Goal: Complete application form: Complete application form

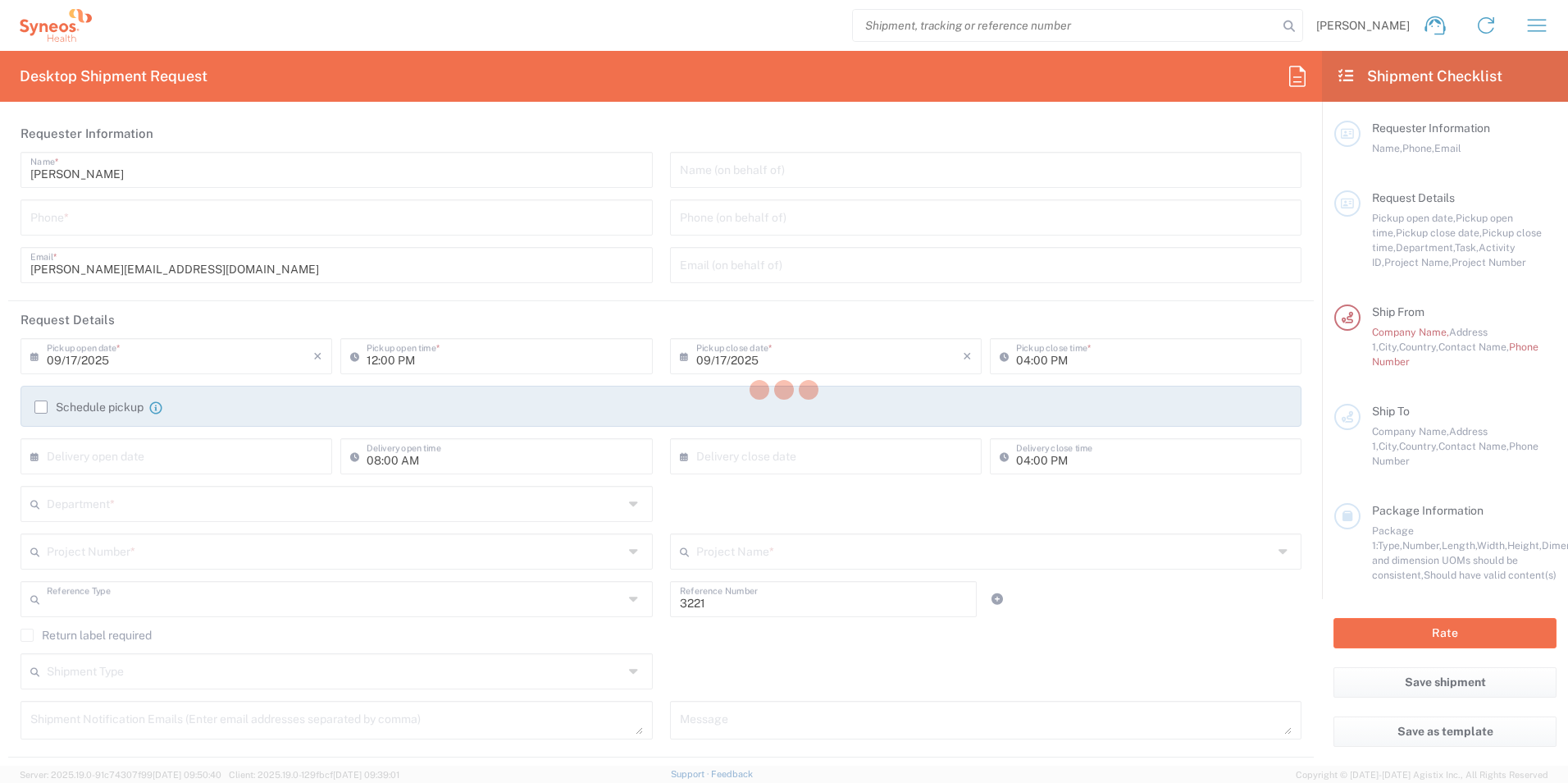
type input "Department"
type input "England"
type input "United Kingdom"
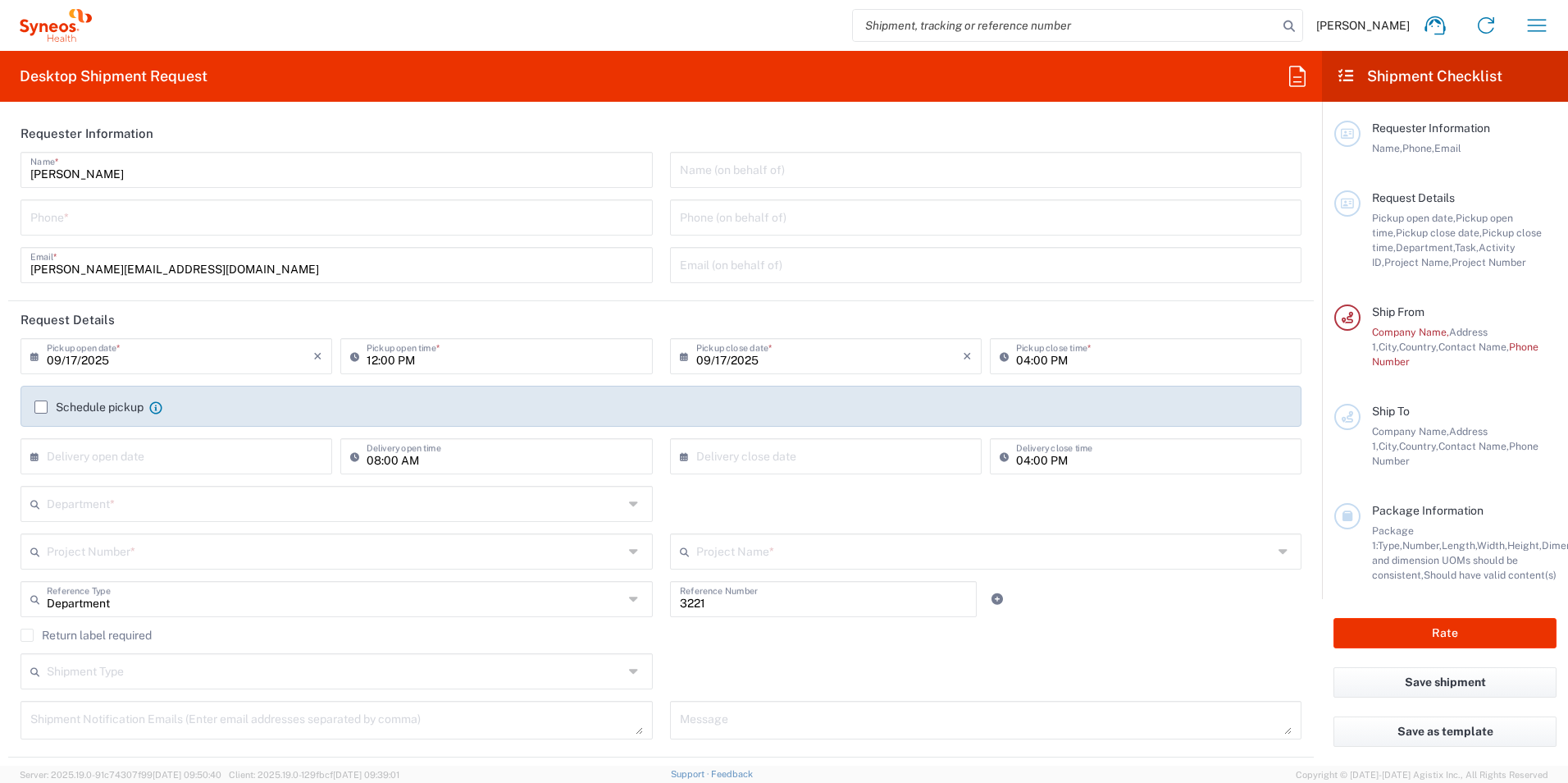
type input "Syneos Health UK Limited"
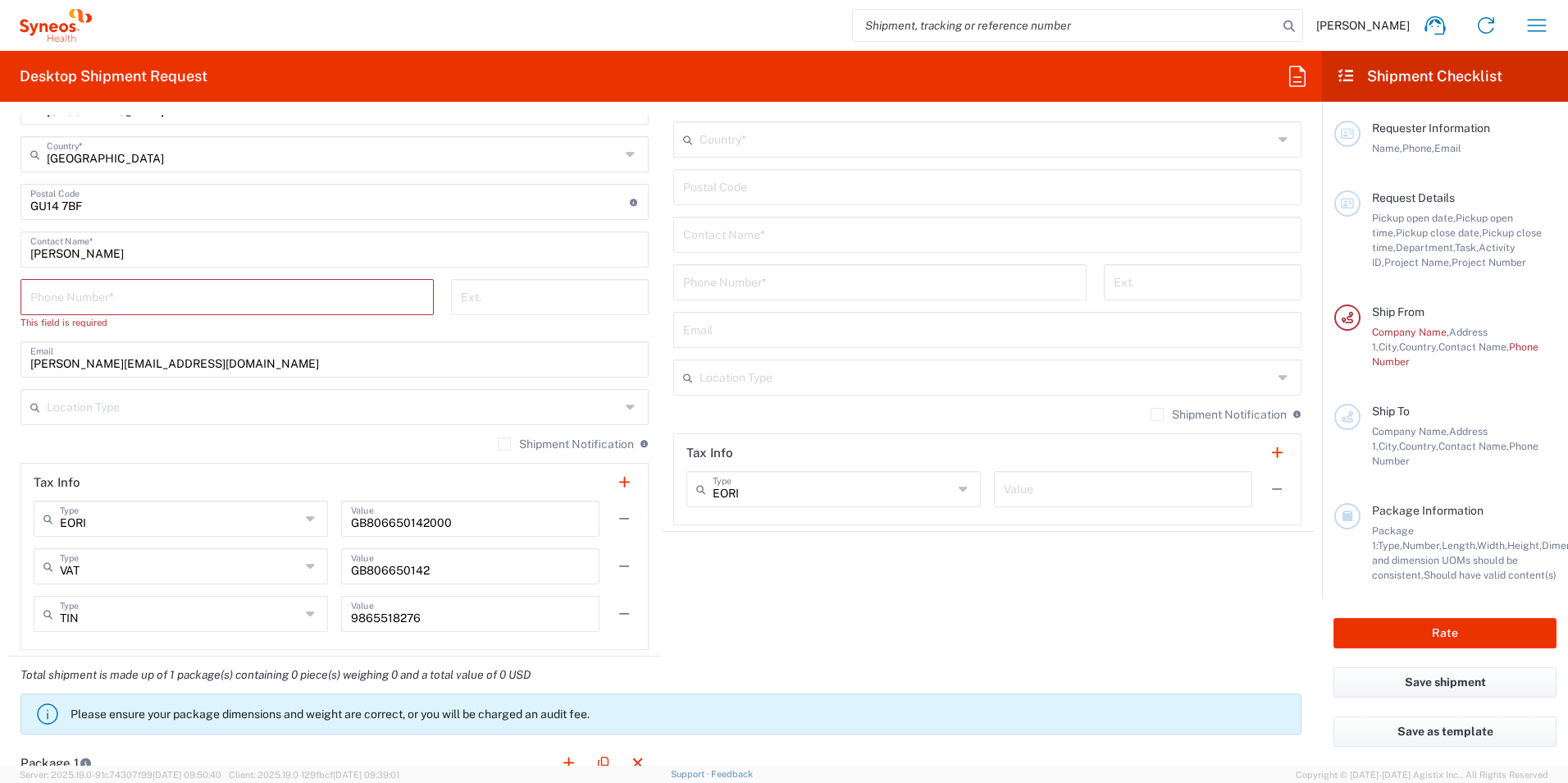
scroll to position [984, 0]
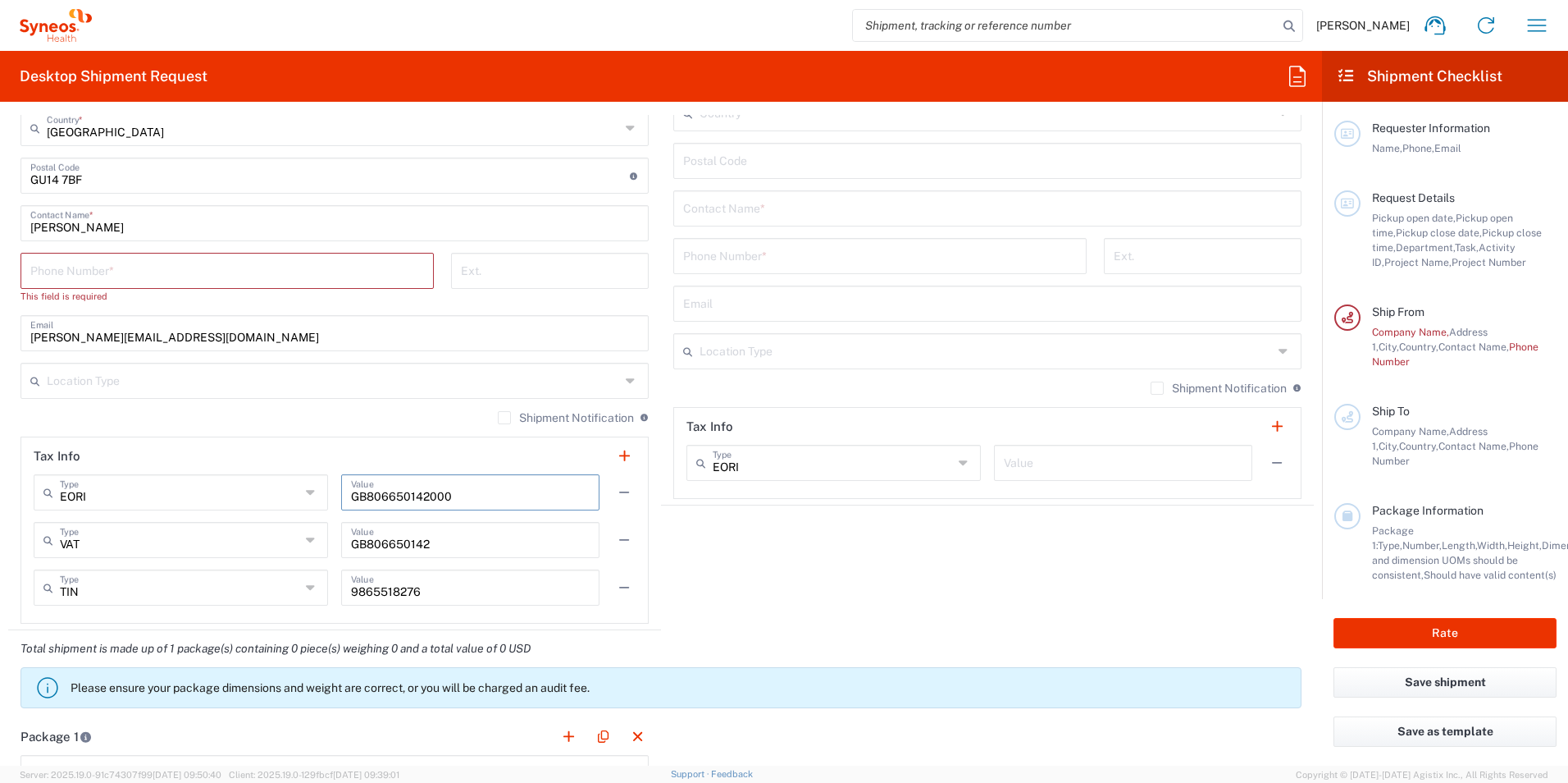
drag, startPoint x: 455, startPoint y: 500, endPoint x: 335, endPoint y: 500, distance: 120.0
click at [335, 500] on div "EORI Type EORI EIN Other TIN VAT GB806650142000 Value" at bounding box center [334, 498] width 602 height 47
drag, startPoint x: 450, startPoint y: 551, endPoint x: 394, endPoint y: 537, distance: 57.7
click at [450, 551] on input "GB806650142" at bounding box center [470, 538] width 239 height 28
drag, startPoint x: 394, startPoint y: 537, endPoint x: 332, endPoint y: 533, distance: 62.1
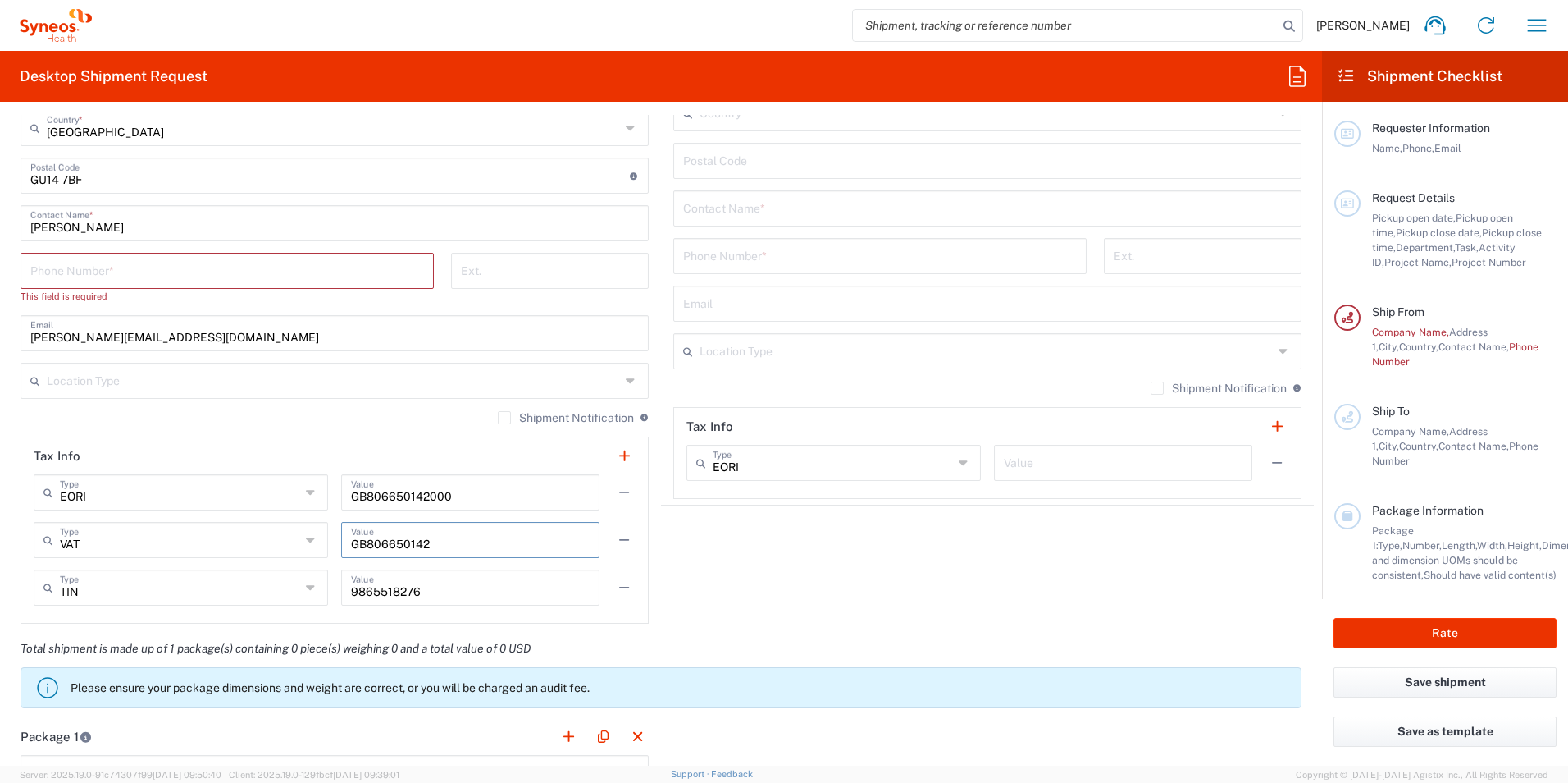
click at [332, 533] on div "VAT Type VAT EIN EORI Other TIN GB806650142 Value" at bounding box center [334, 545] width 602 height 47
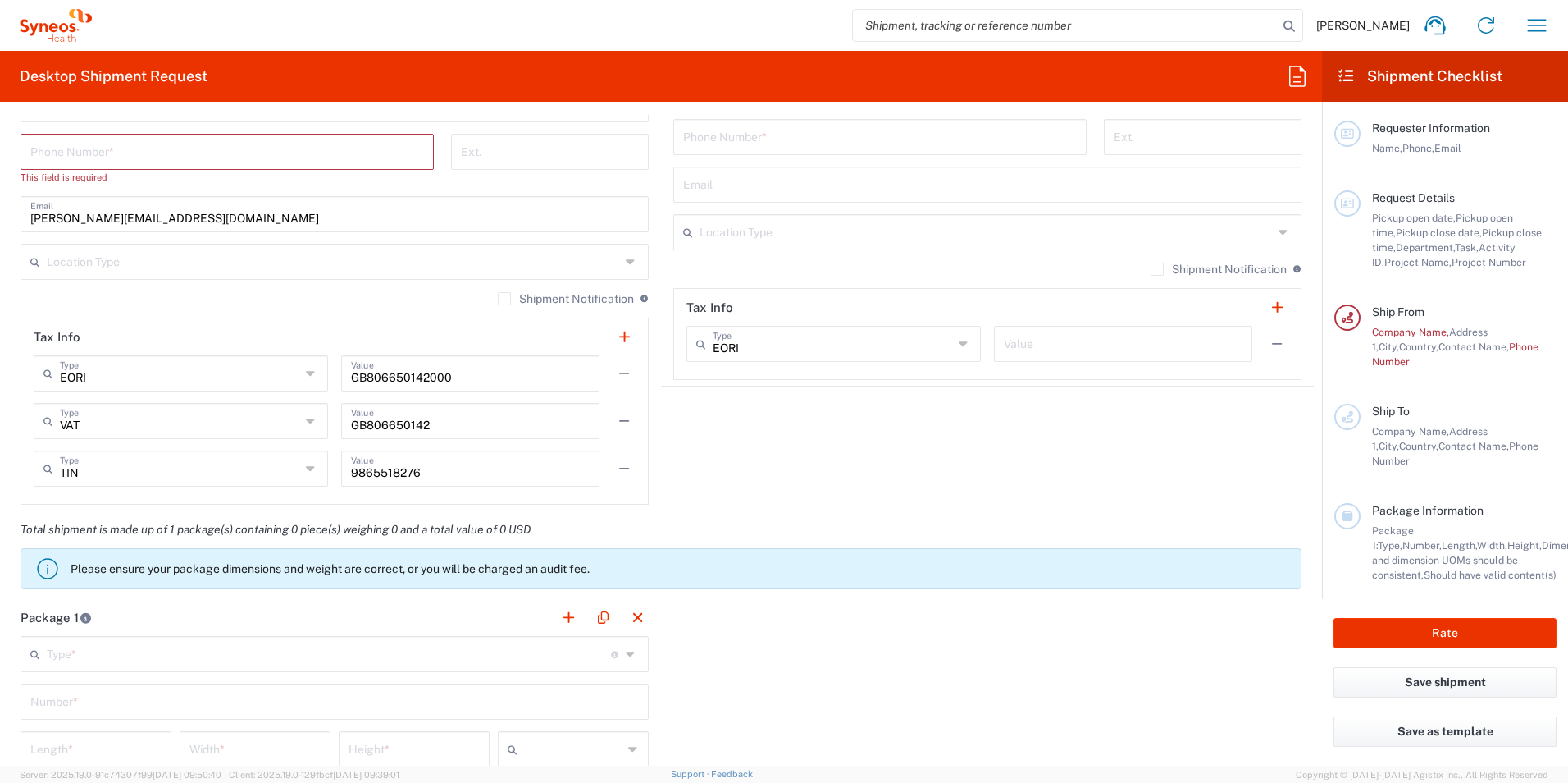
scroll to position [959, 0]
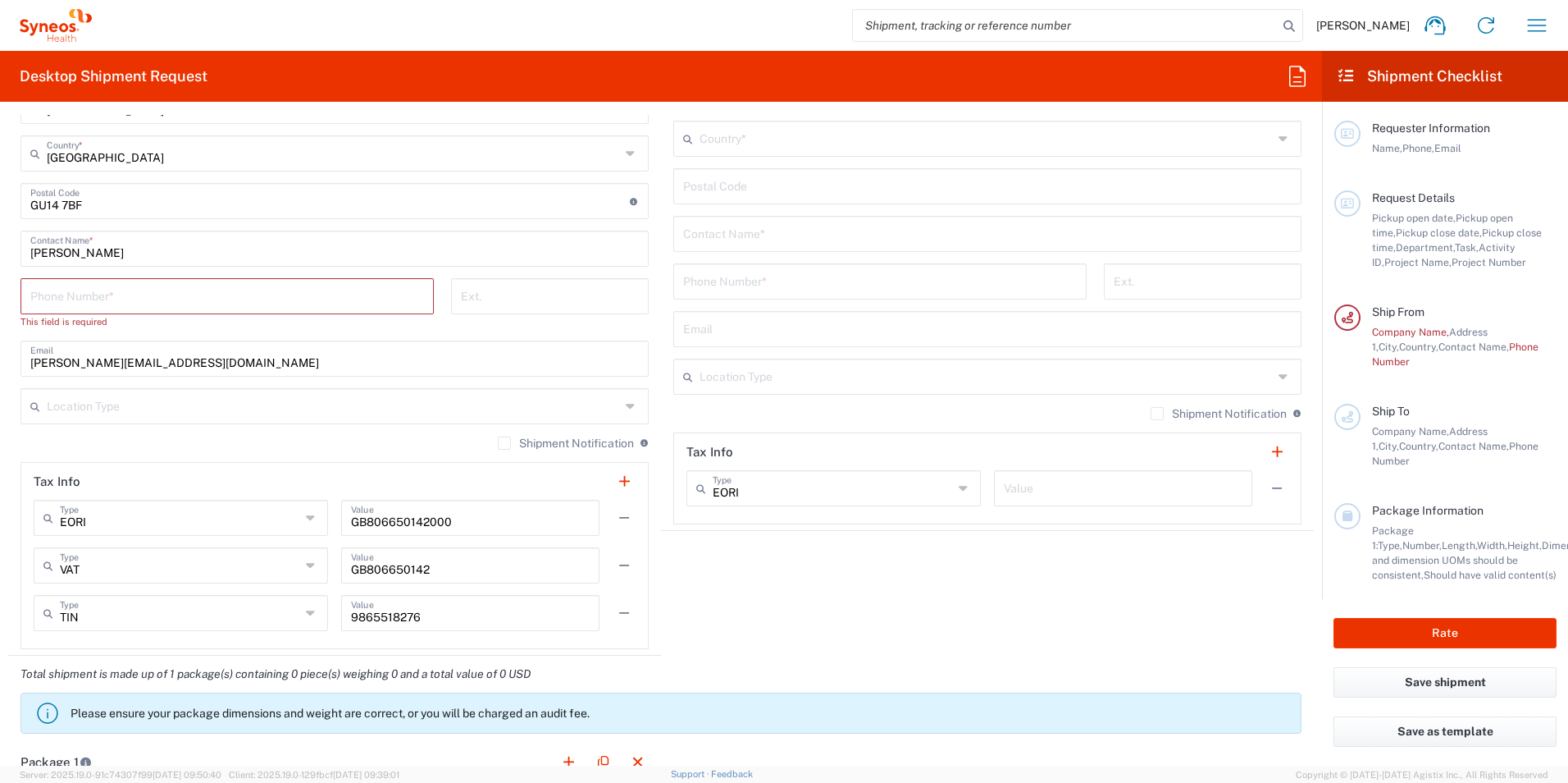
drag, startPoint x: 275, startPoint y: 623, endPoint x: 308, endPoint y: 618, distance: 33.4
click at [275, 623] on input "TIN" at bounding box center [180, 611] width 241 height 28
click at [308, 618] on icon at bounding box center [312, 613] width 12 height 26
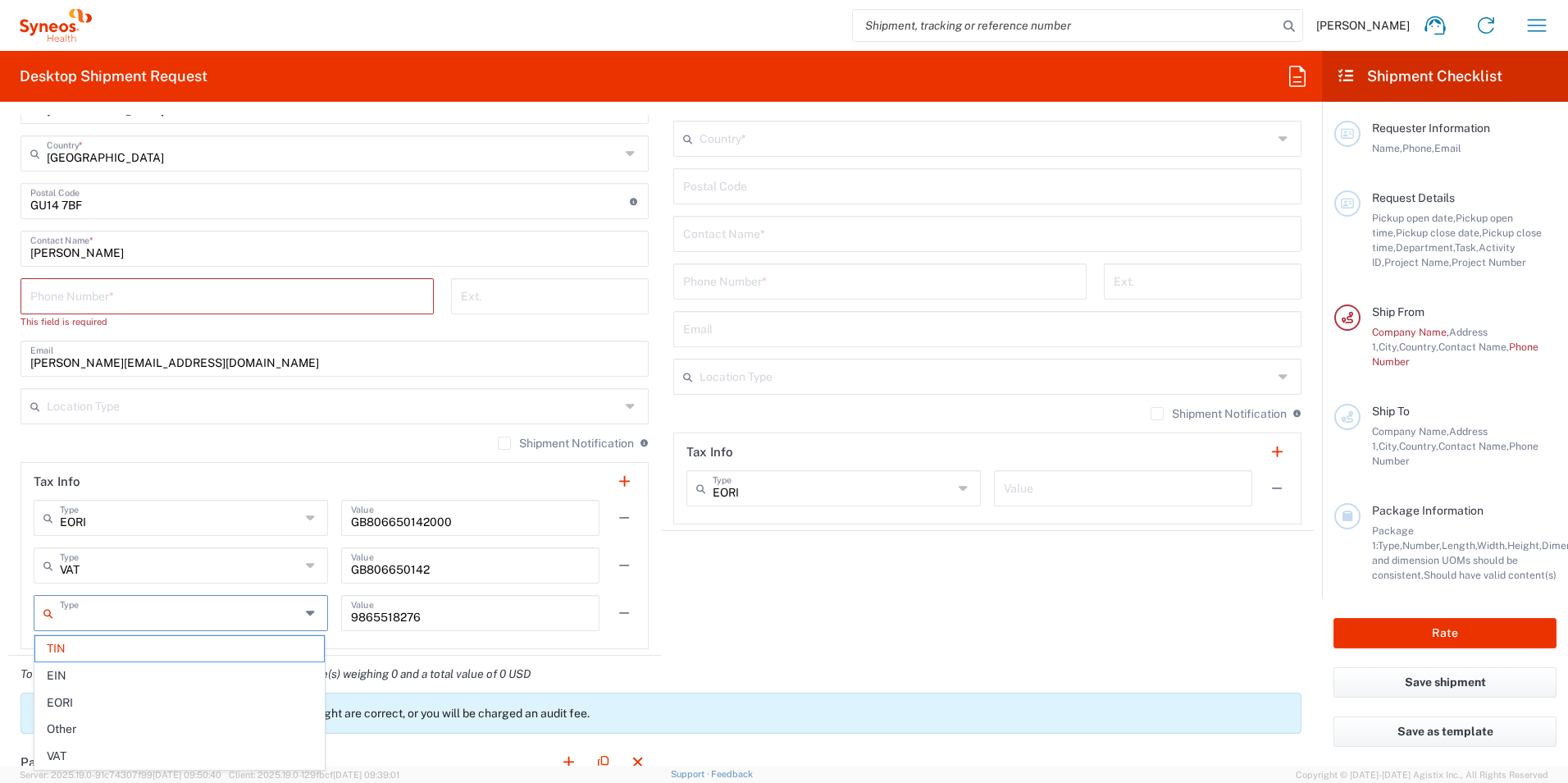
click at [744, 607] on agx-shipment-stop-widget "Ship To Location Addison Whitney LLC-Morrisvile NC US Barcelona-Syneos Health B…" at bounding box center [987, 227] width 652 height 857
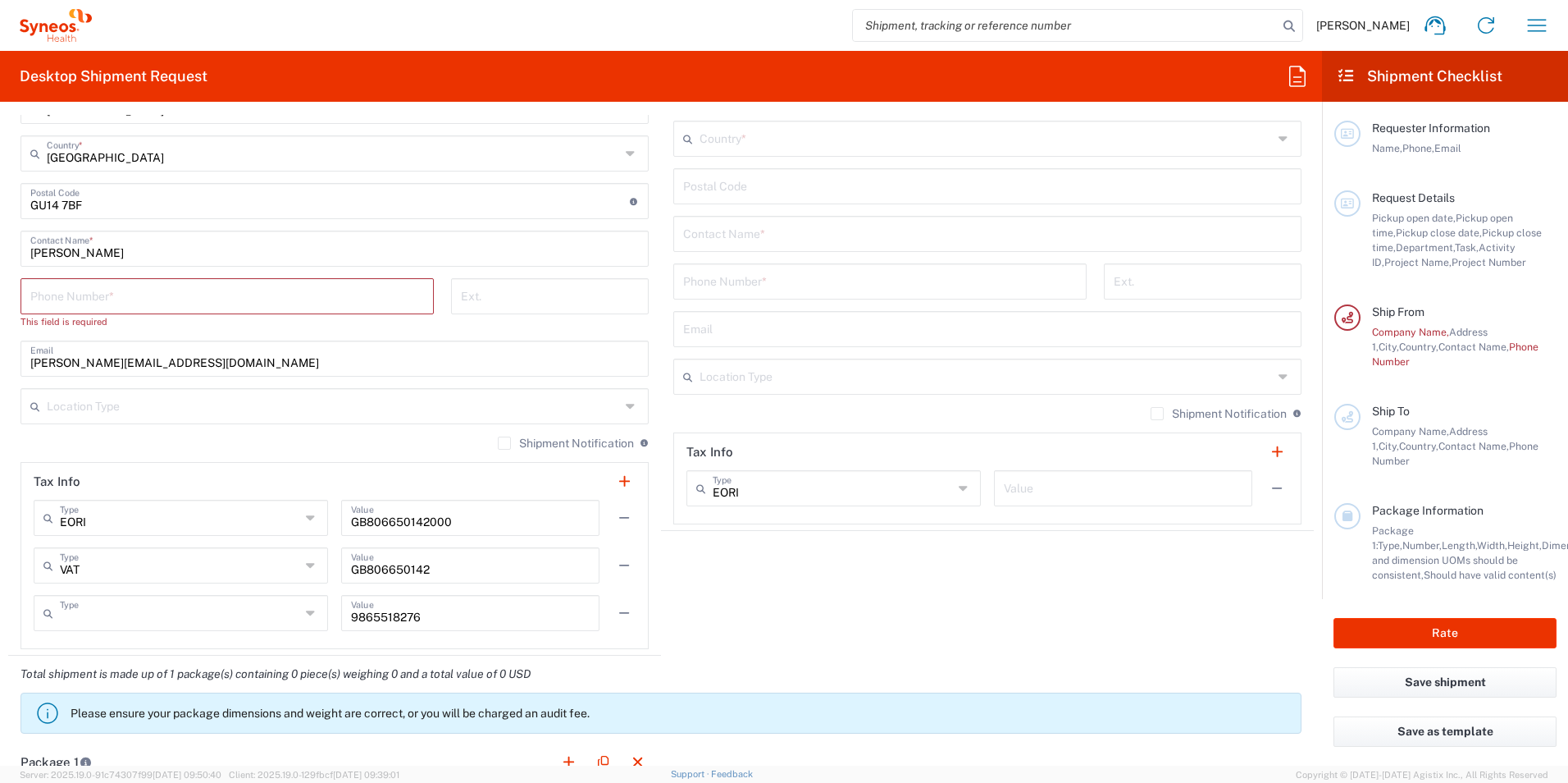
type input "TIN"
